Goal: Information Seeking & Learning: Learn about a topic

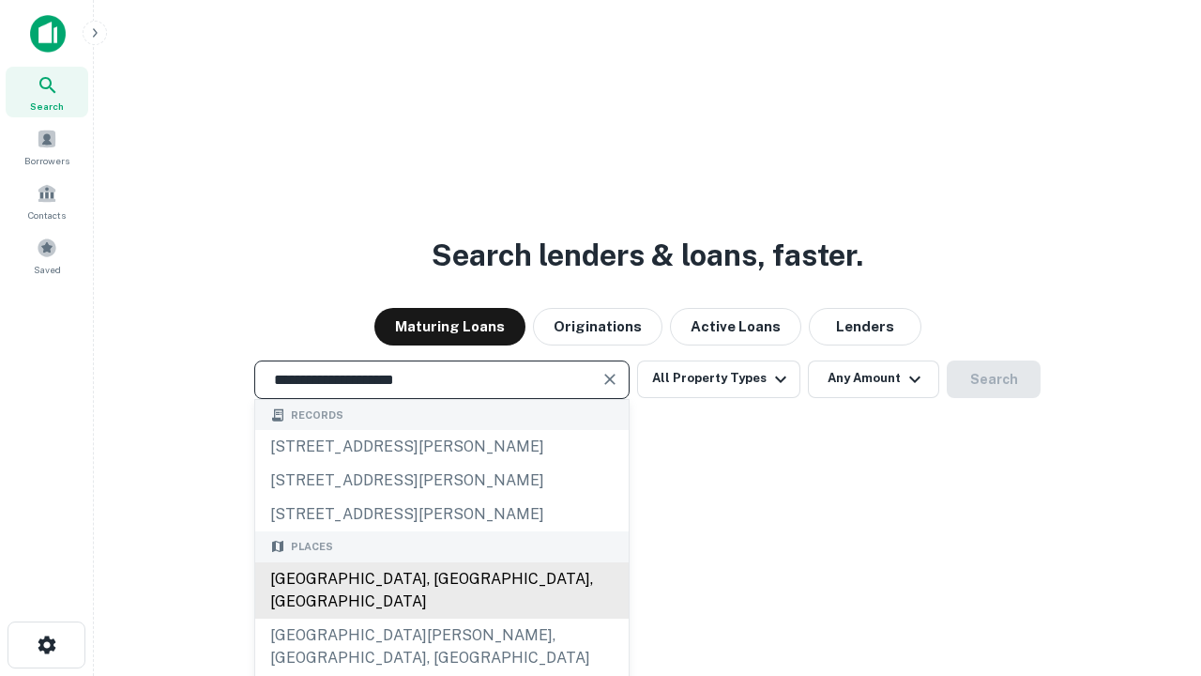
click at [441, 618] on div "Santa Monica, CA, USA" at bounding box center [442, 590] width 374 height 56
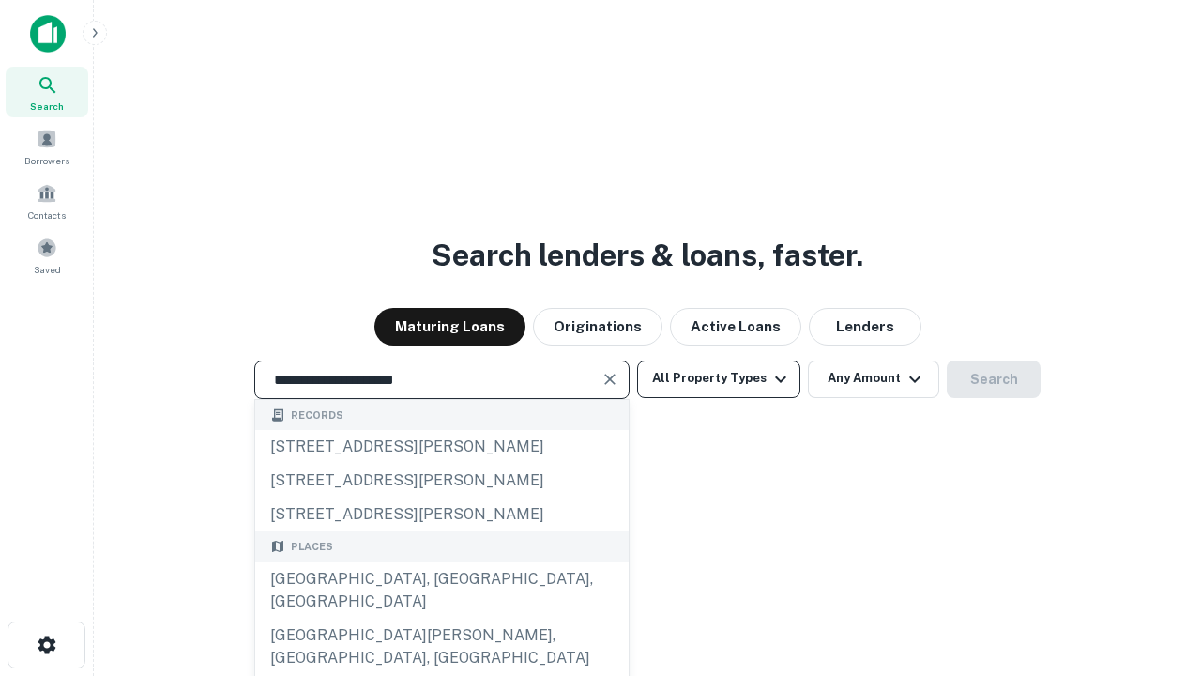
type input "**********"
click at [719, 378] on button "All Property Types" at bounding box center [718, 379] width 163 height 38
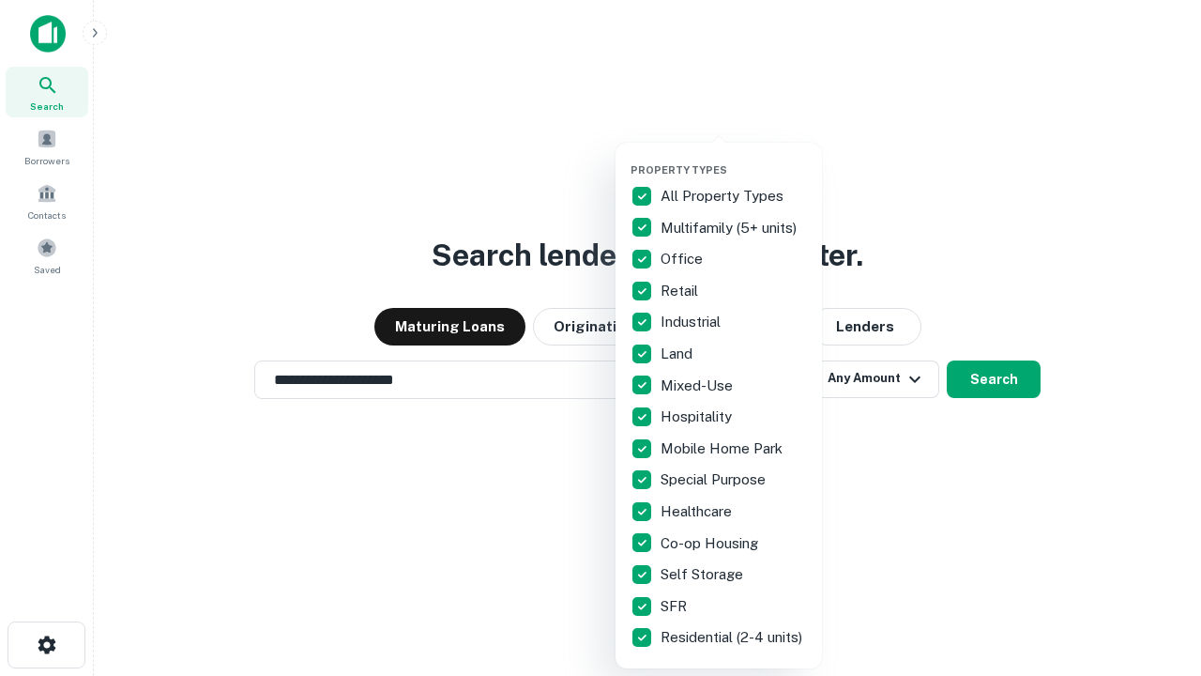
click at [734, 158] on button "button" at bounding box center [734, 158] width 206 height 1
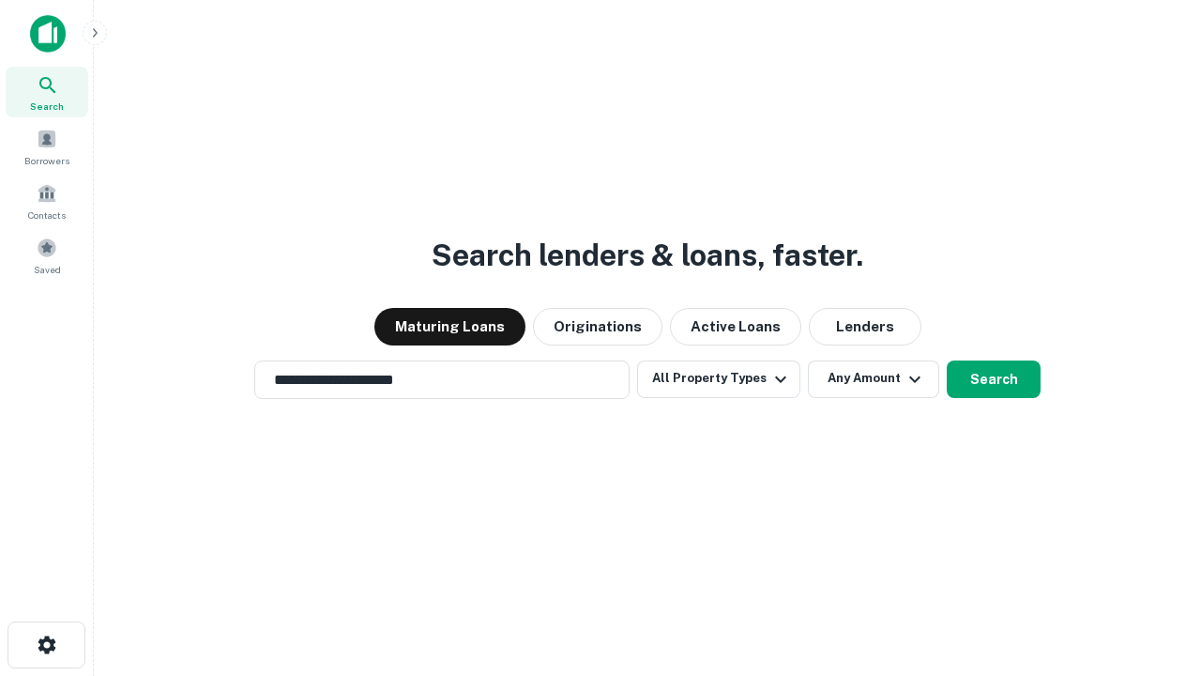
scroll to position [29, 0]
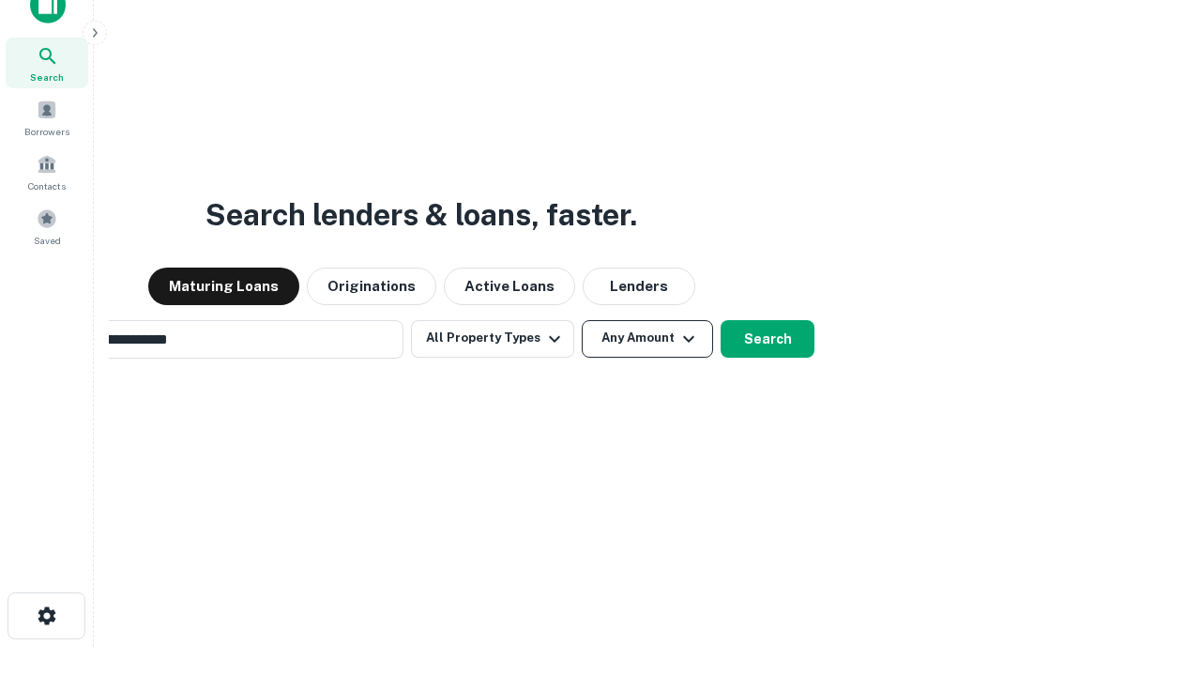
click at [582, 320] on button "Any Amount" at bounding box center [647, 339] width 131 height 38
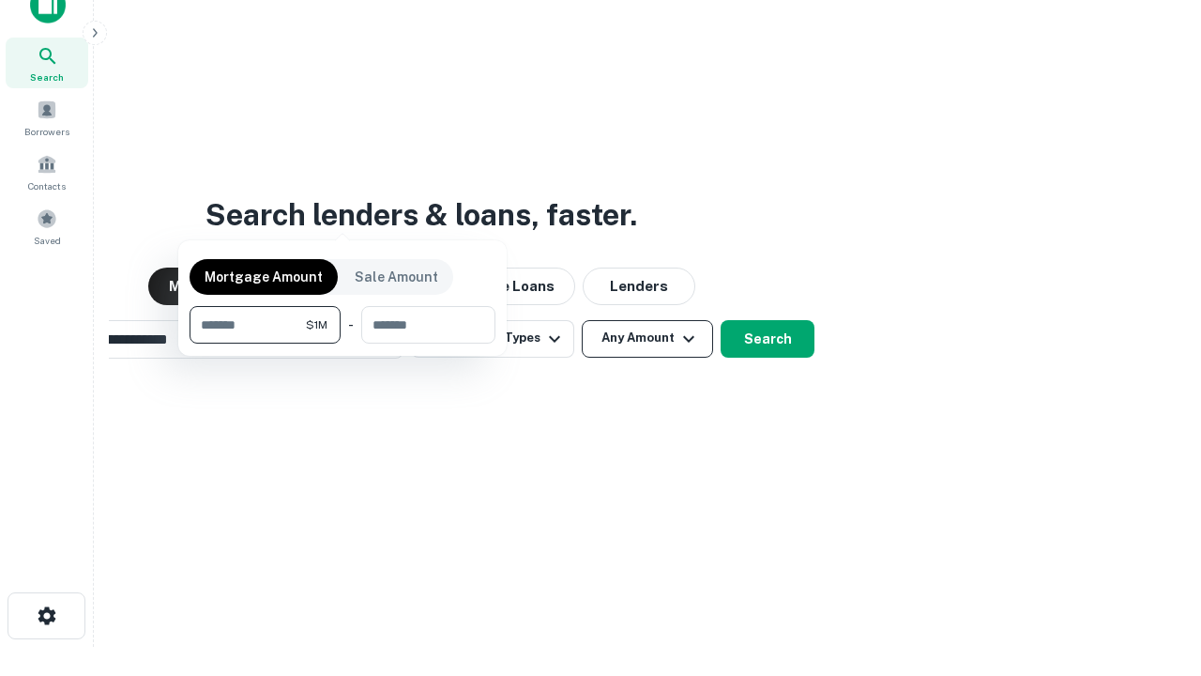
scroll to position [30, 0]
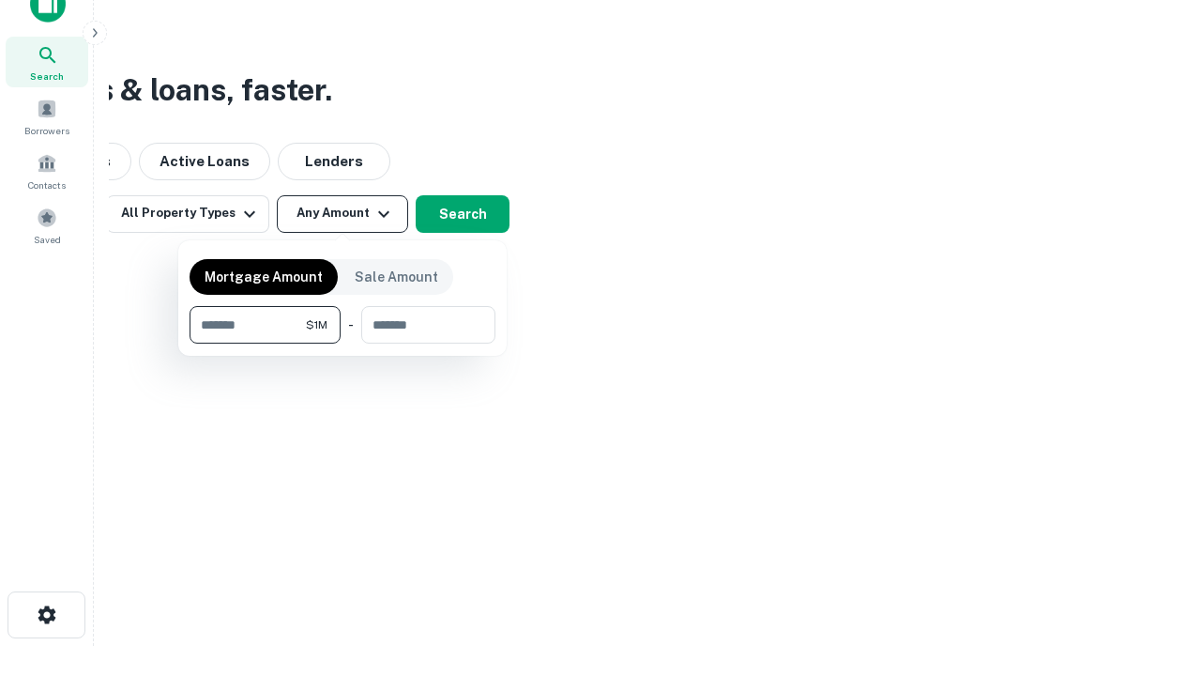
type input "*******"
click at [343, 343] on button "button" at bounding box center [343, 343] width 306 height 1
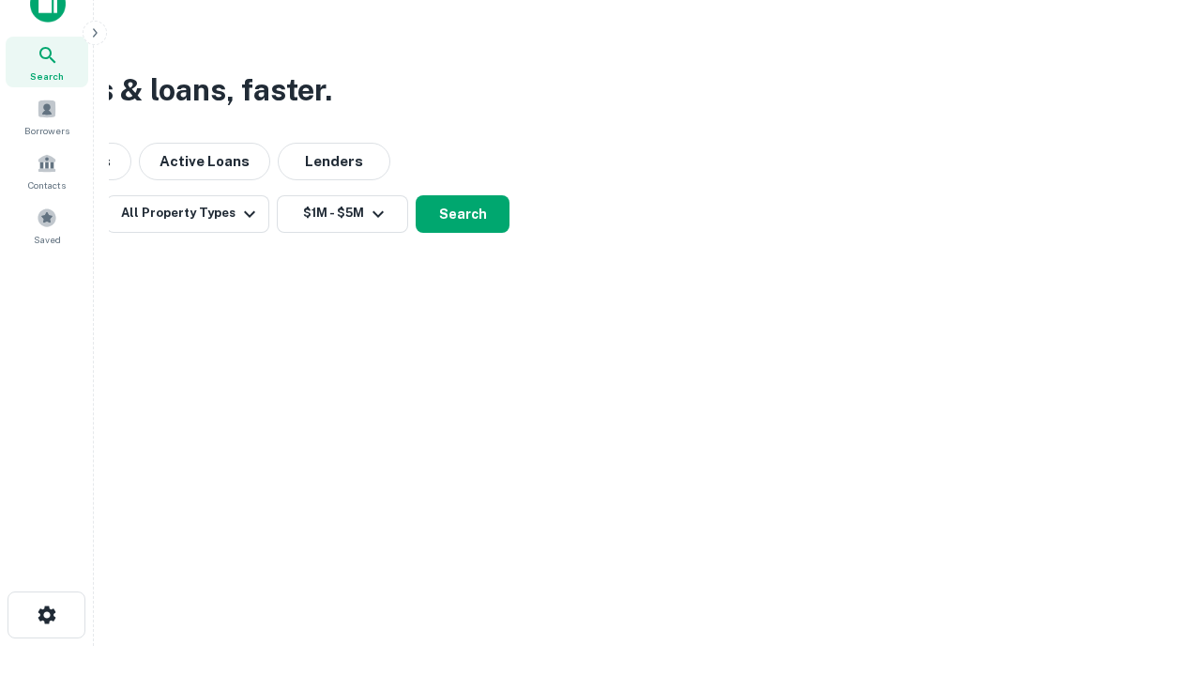
scroll to position [29, 0]
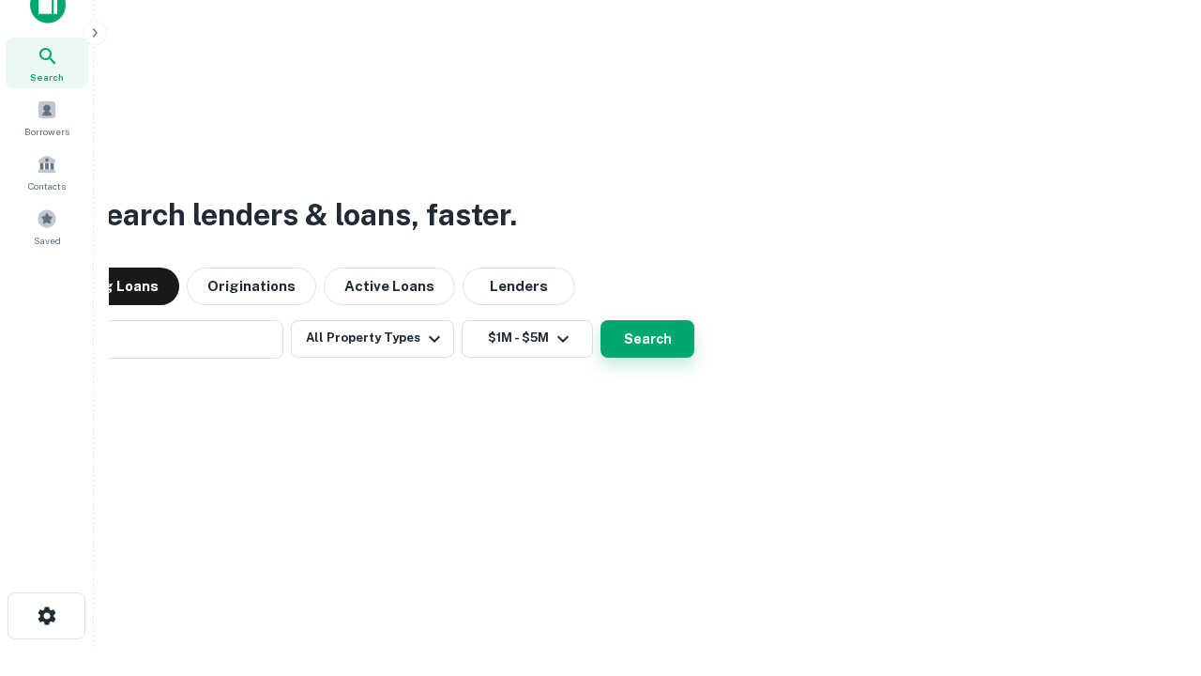
click at [601, 320] on button "Search" at bounding box center [648, 339] width 94 height 38
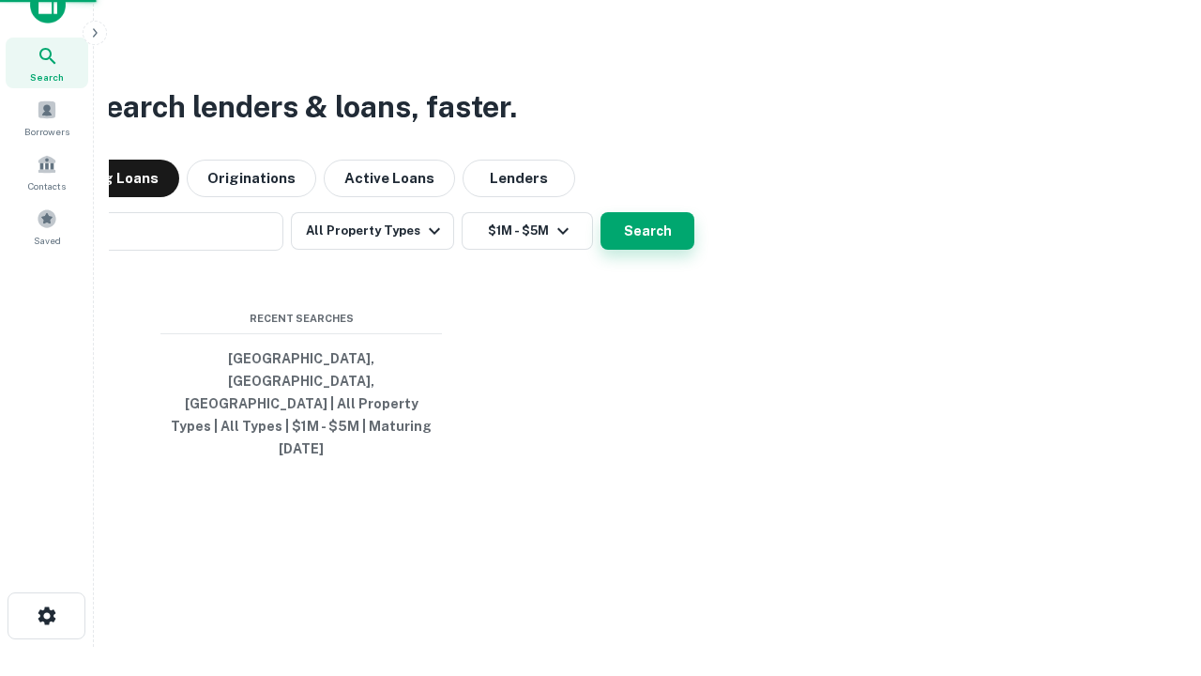
scroll to position [30, 0]
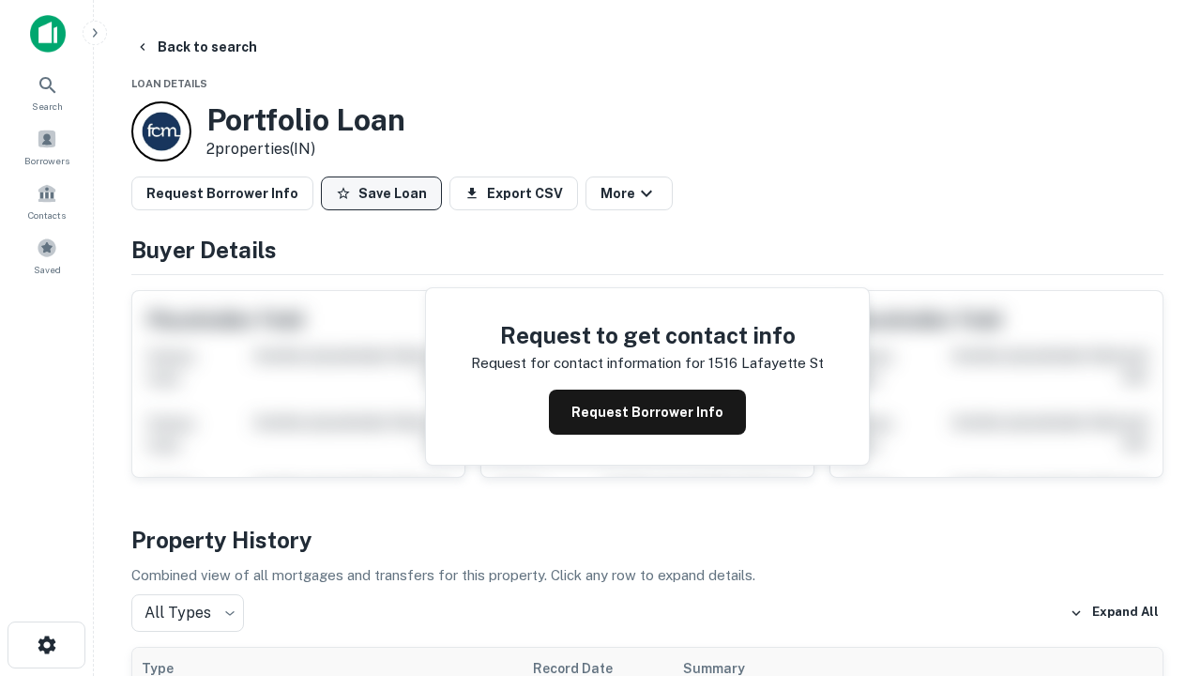
click at [381, 193] on button "Save Loan" at bounding box center [381, 193] width 121 height 34
